Goal: Navigation & Orientation: Go to known website

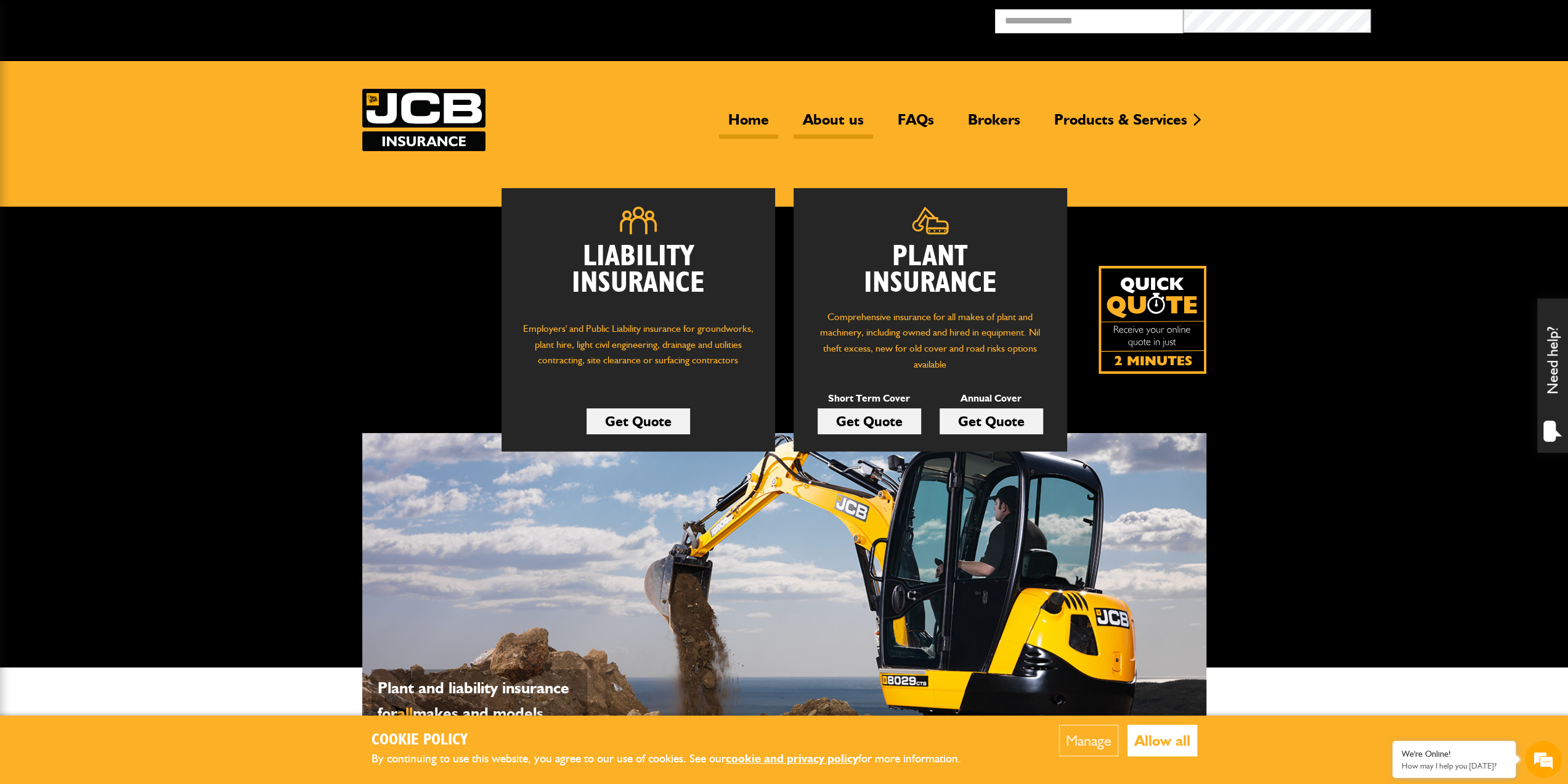
click at [828, 124] on link "About us" at bounding box center [833, 124] width 80 height 29
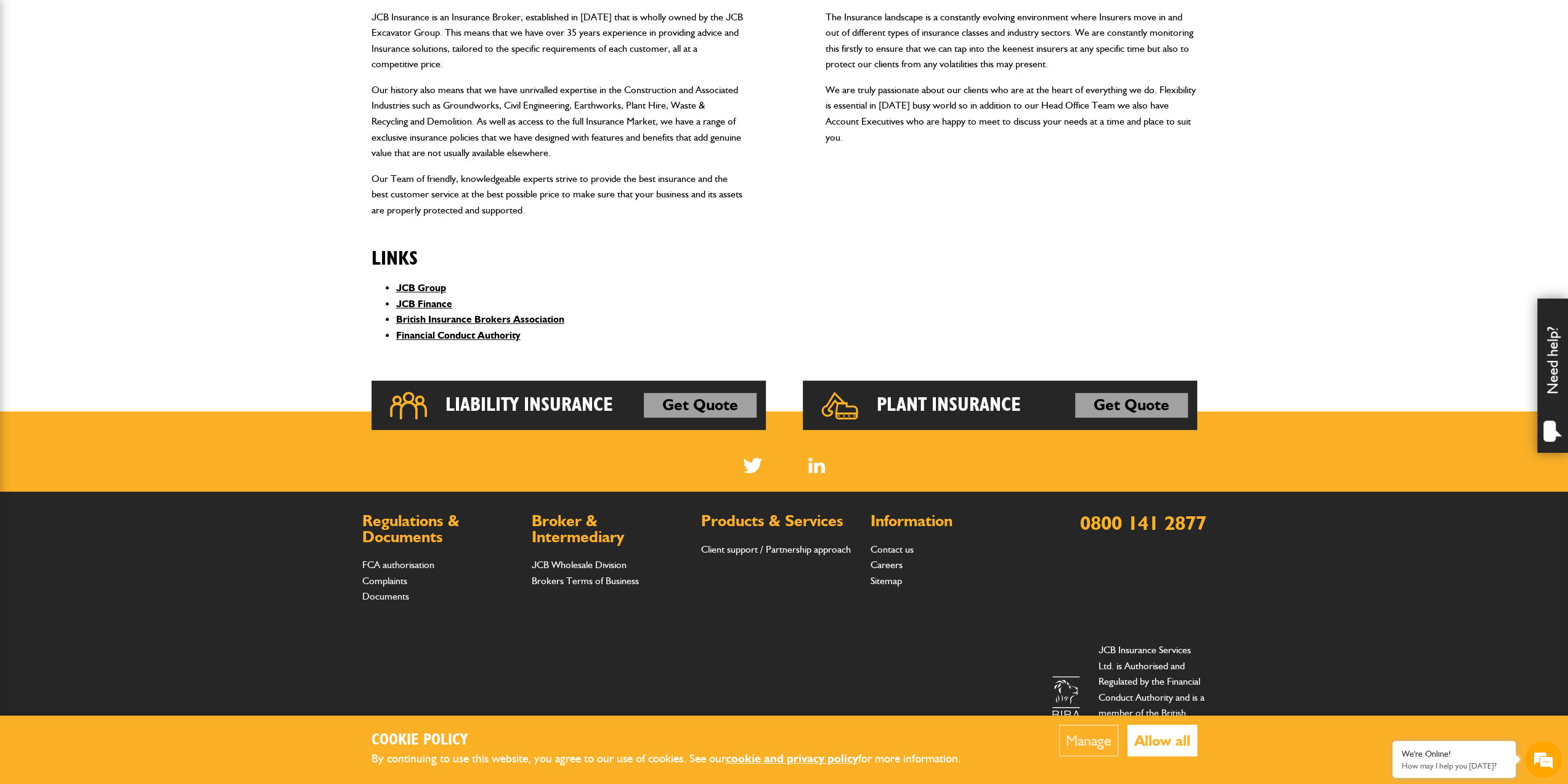
scroll to position [315, 0]
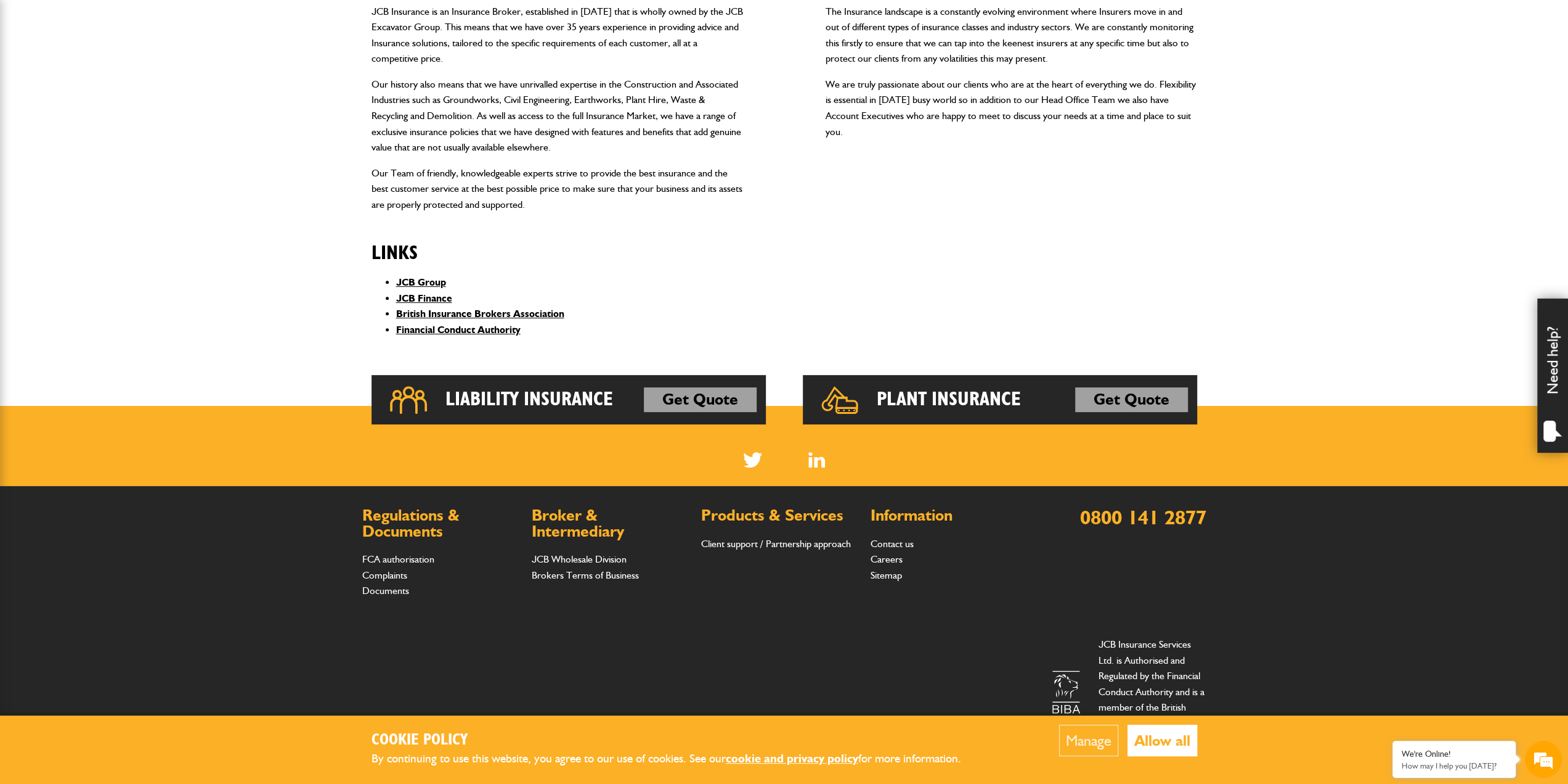
click at [1161, 734] on button "Allow all" at bounding box center [1162, 739] width 70 height 31
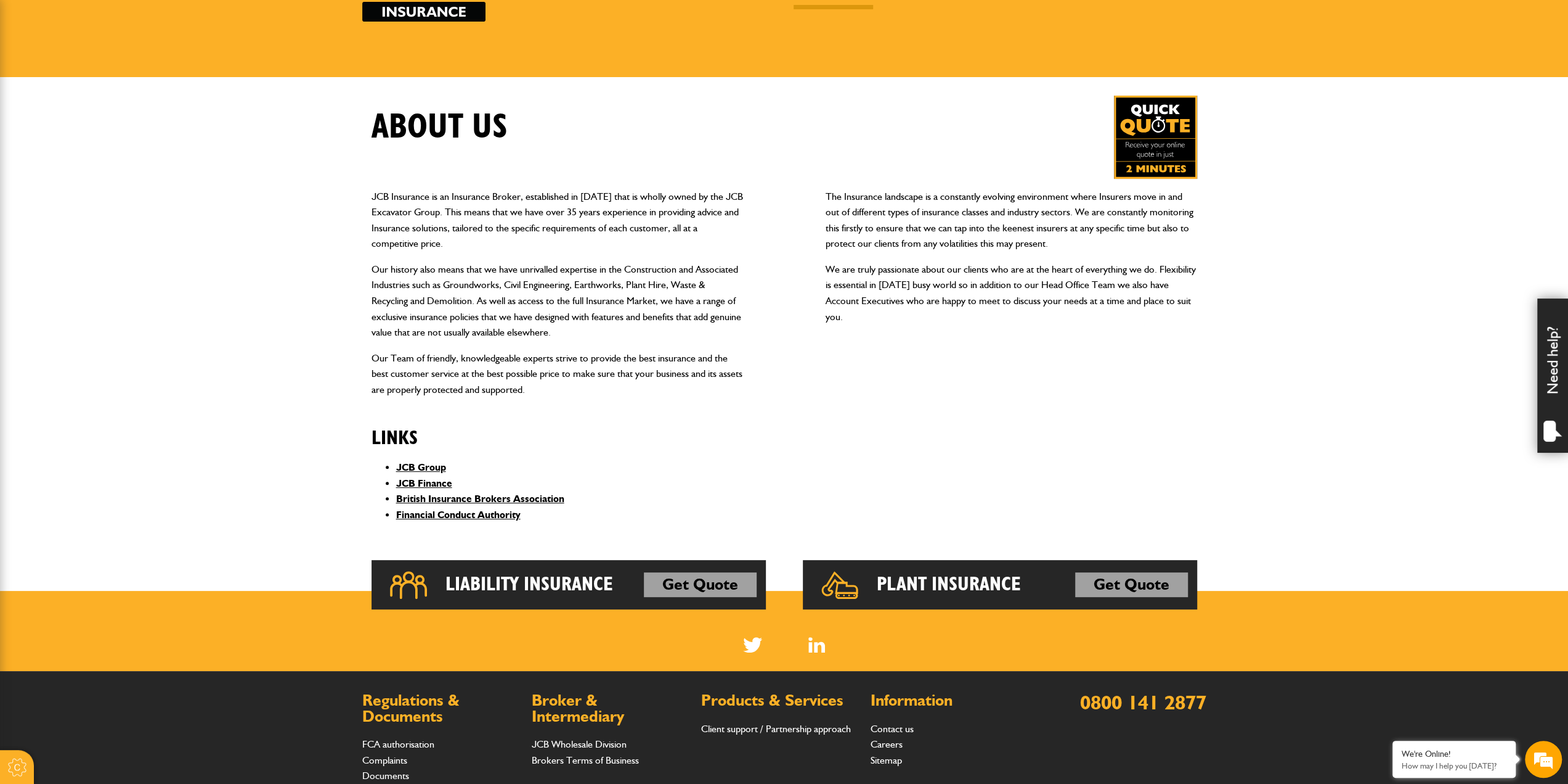
scroll to position [68, 0]
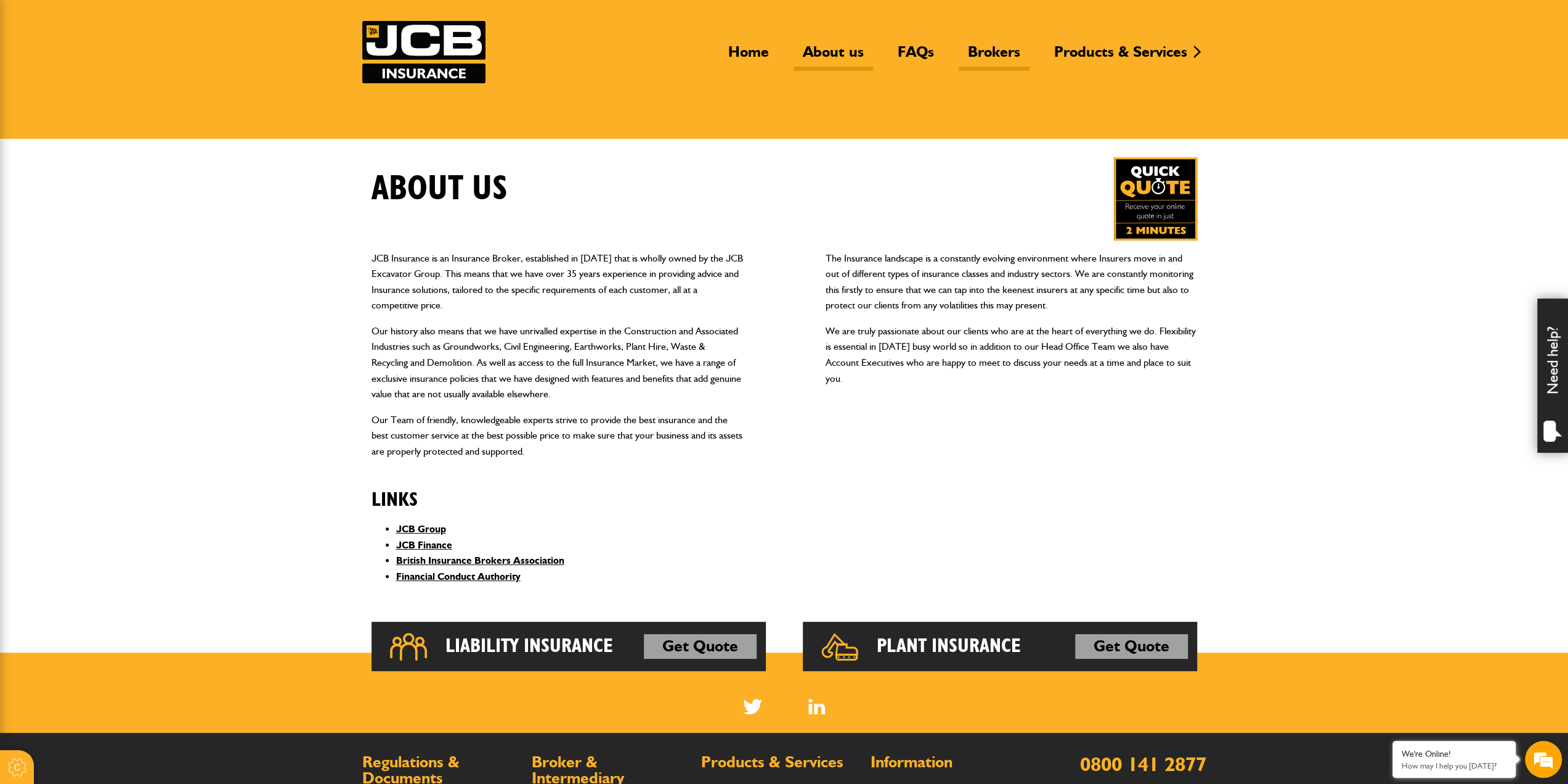
click at [998, 53] on link "Brokers" at bounding box center [994, 57] width 71 height 29
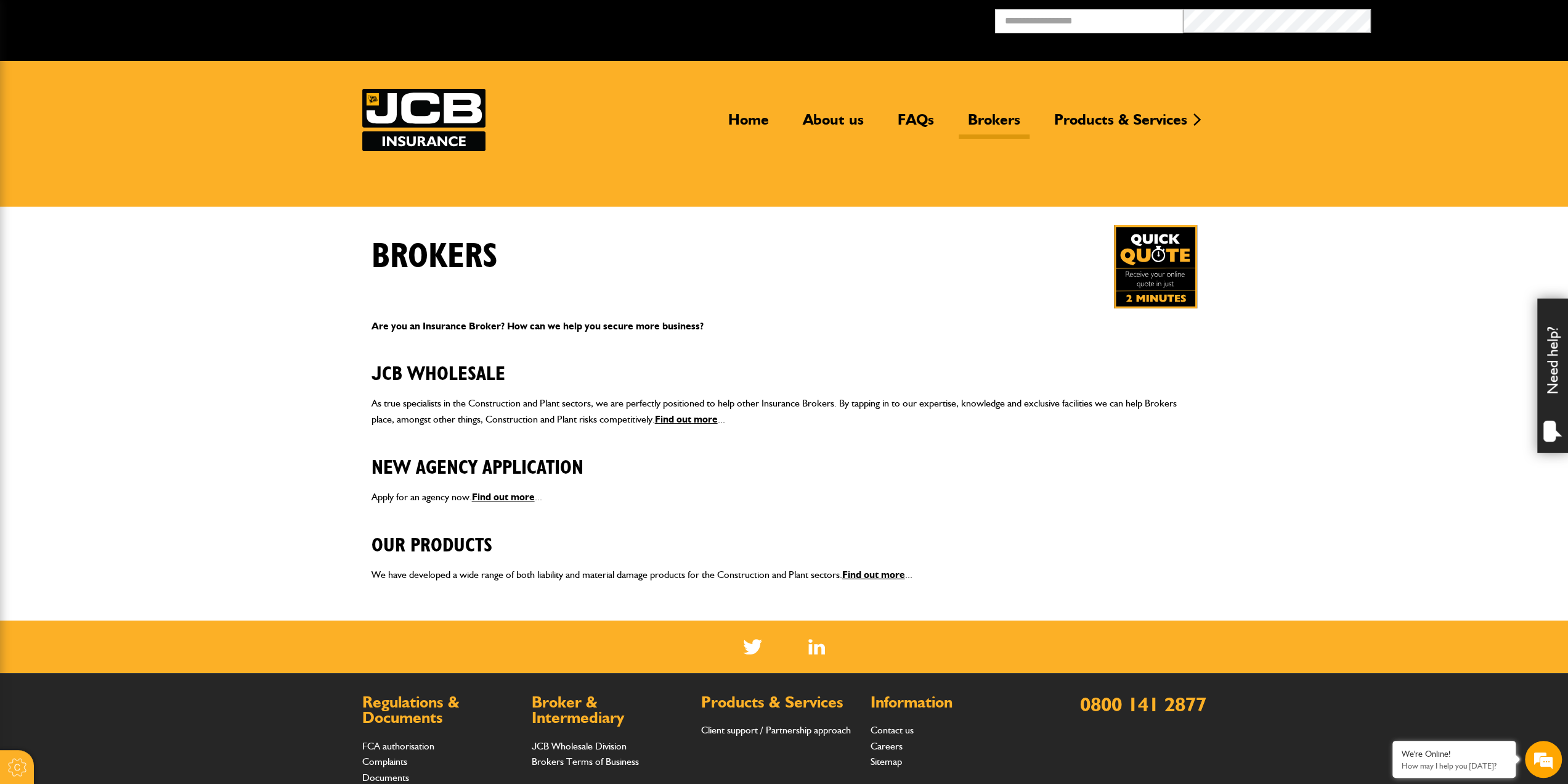
click at [640, 225] on div "Brokers" at bounding box center [784, 266] width 844 height 83
click at [843, 116] on link "About us" at bounding box center [833, 124] width 80 height 29
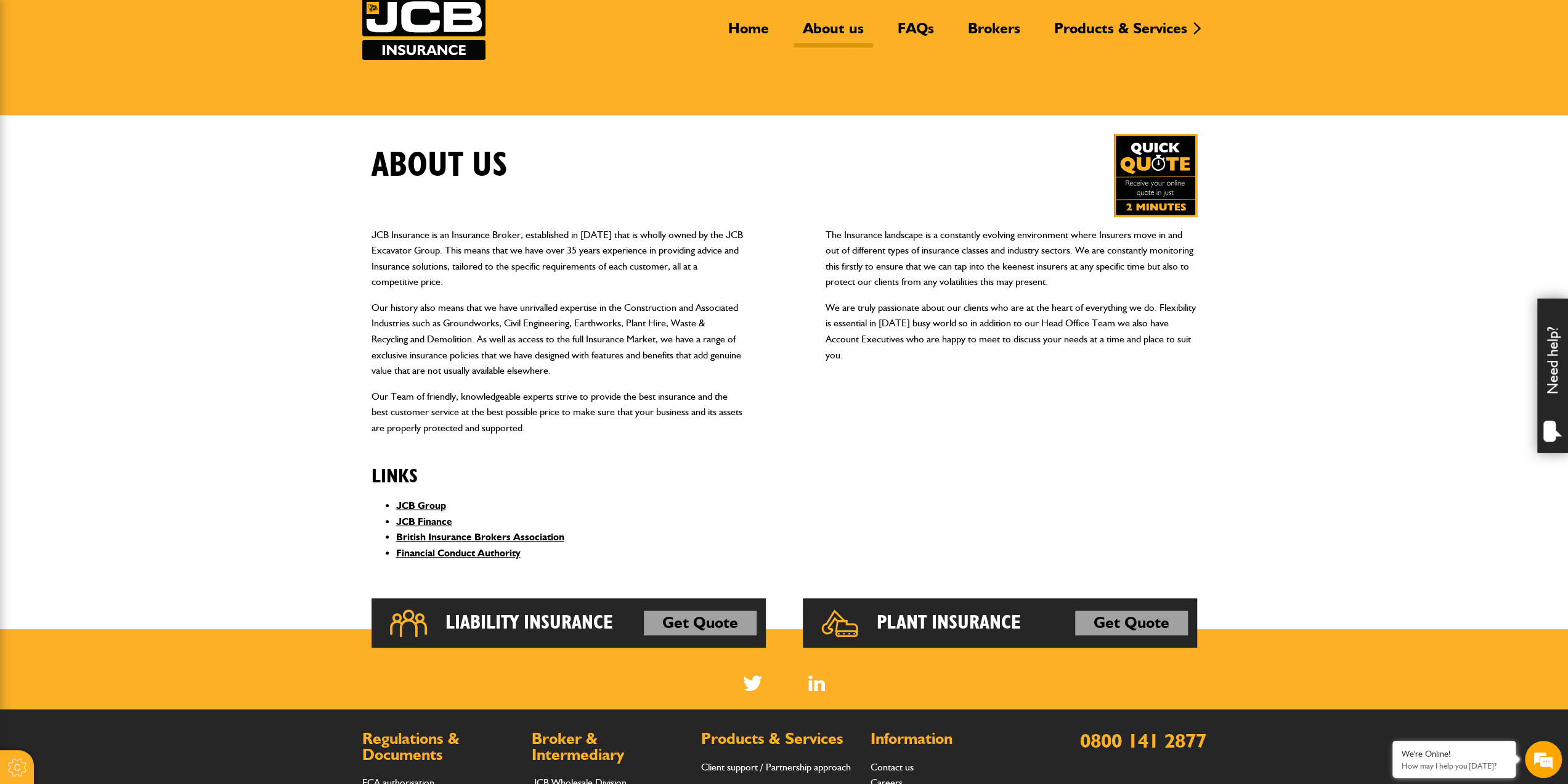
scroll to position [247, 0]
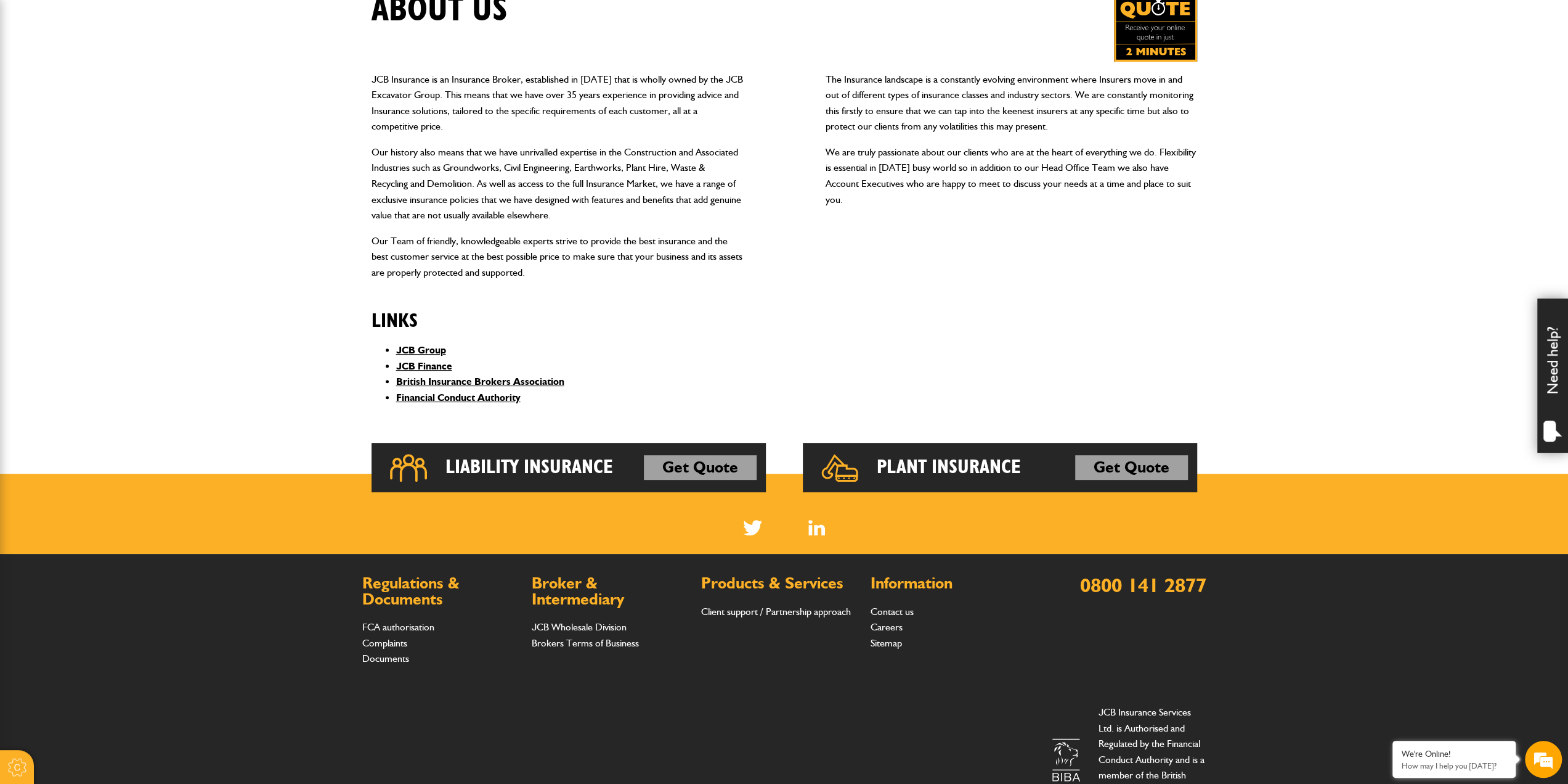
click at [818, 524] on img at bounding box center [817, 527] width 17 height 15
